Goal: Transaction & Acquisition: Purchase product/service

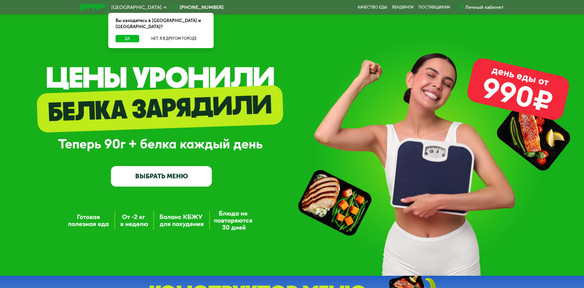
click at [190, 174] on link "ВЫБРАТЬ МЕНЮ" at bounding box center [161, 176] width 101 height 20
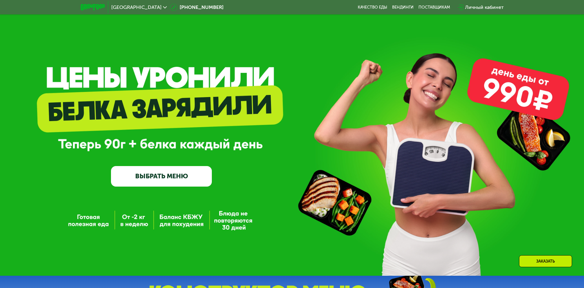
scroll to position [306, 0]
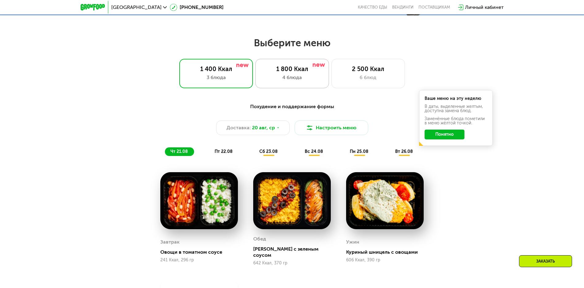
click at [273, 80] on div "4 блюда" at bounding box center [292, 77] width 61 height 7
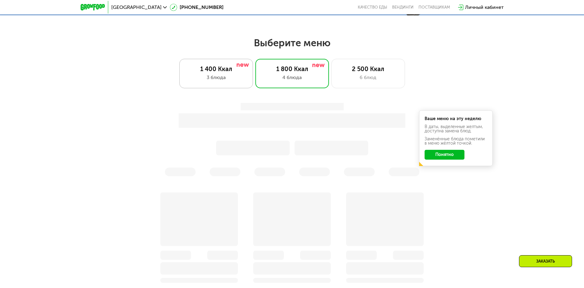
click at [227, 77] on div "3 блюда" at bounding box center [216, 77] width 61 height 7
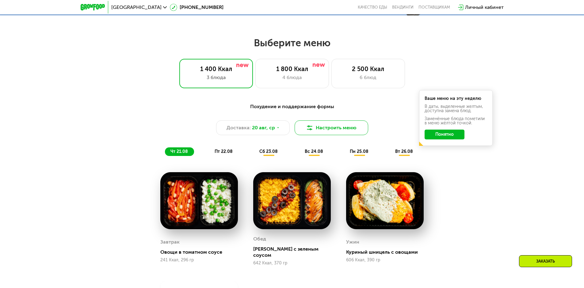
click at [310, 127] on img at bounding box center [309, 127] width 7 height 7
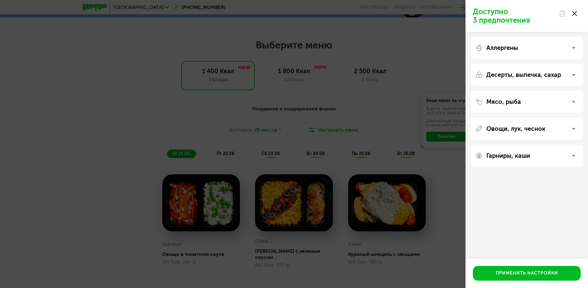
click at [574, 14] on use at bounding box center [574, 13] width 5 height 5
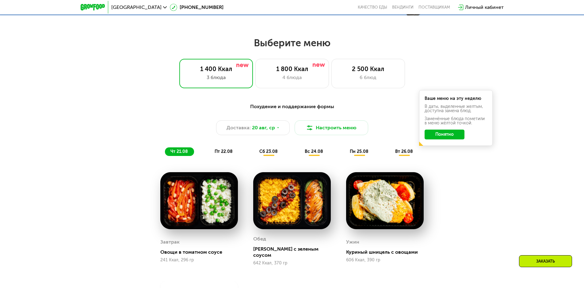
click at [452, 137] on button "Понятно" at bounding box center [444, 135] width 40 height 10
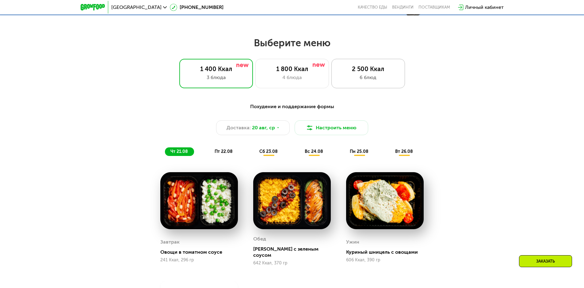
click at [362, 72] on div "2 500 Ккал" at bounding box center [368, 68] width 61 height 7
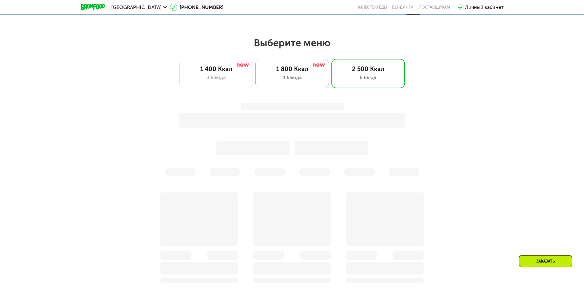
click at [297, 69] on div "1 800 Ккал" at bounding box center [292, 68] width 61 height 7
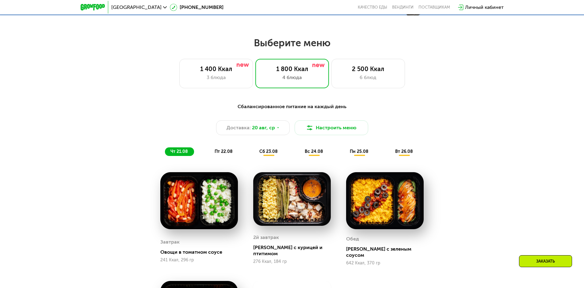
scroll to position [429, 0]
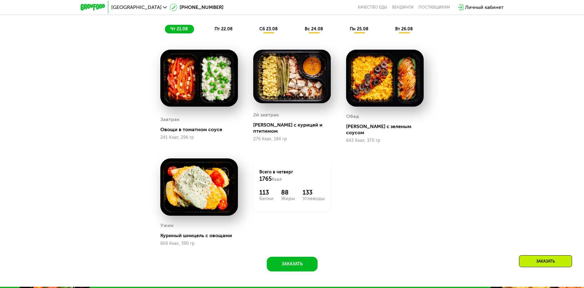
click at [228, 32] on span "пт 22.08" at bounding box center [224, 28] width 18 height 5
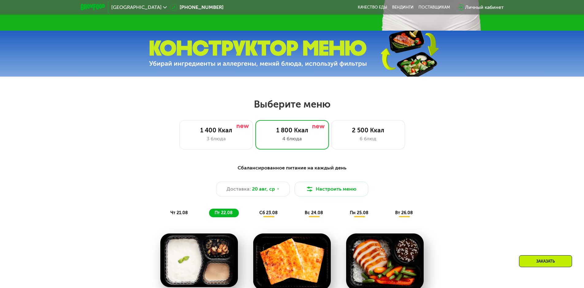
scroll to position [306, 0]
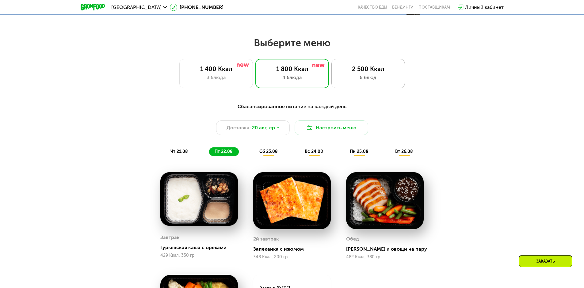
click at [365, 78] on div "6 блюд" at bounding box center [368, 77] width 61 height 7
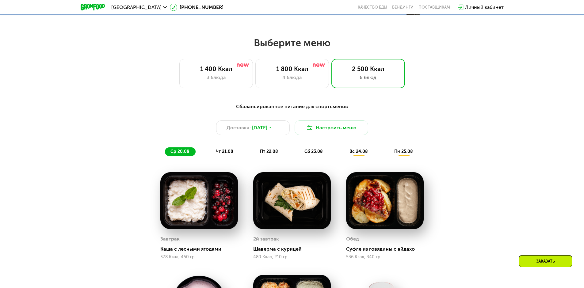
scroll to position [368, 0]
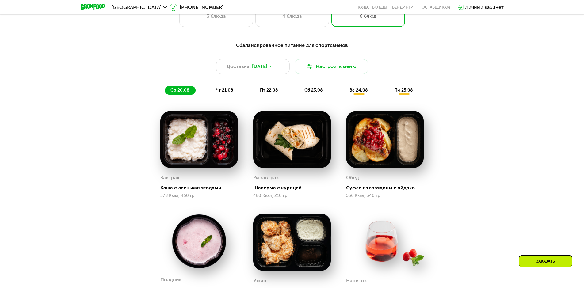
click at [199, 140] on img at bounding box center [199, 139] width 78 height 57
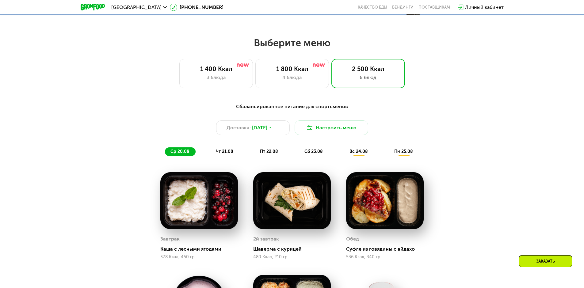
scroll to position [0, 0]
